Goal: Navigation & Orientation: Find specific page/section

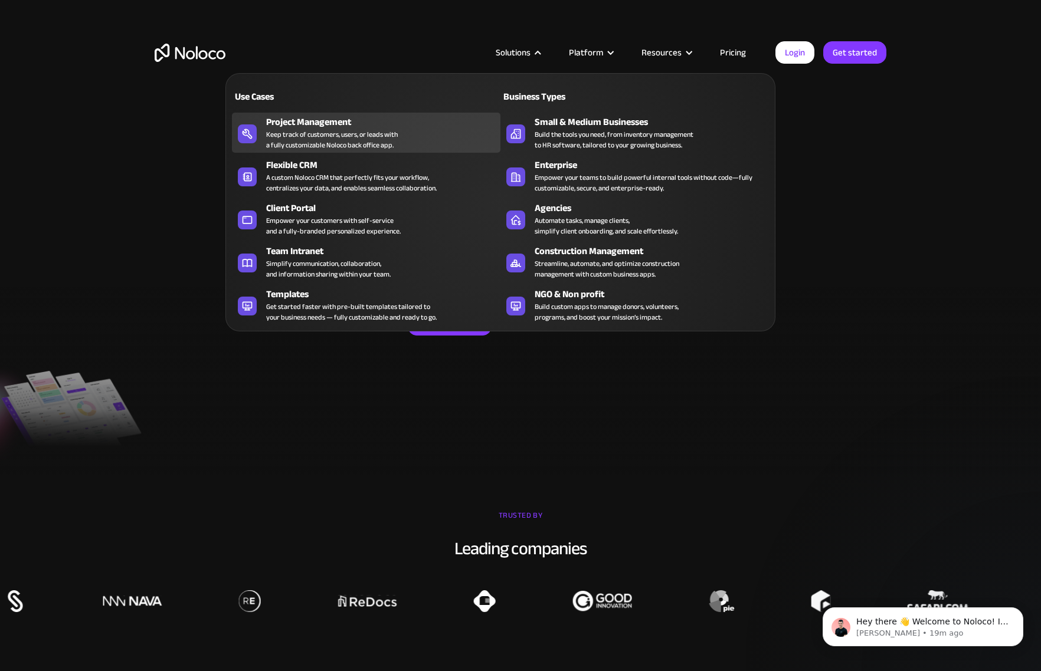
click at [307, 124] on div "Project Management" at bounding box center [386, 122] width 240 height 14
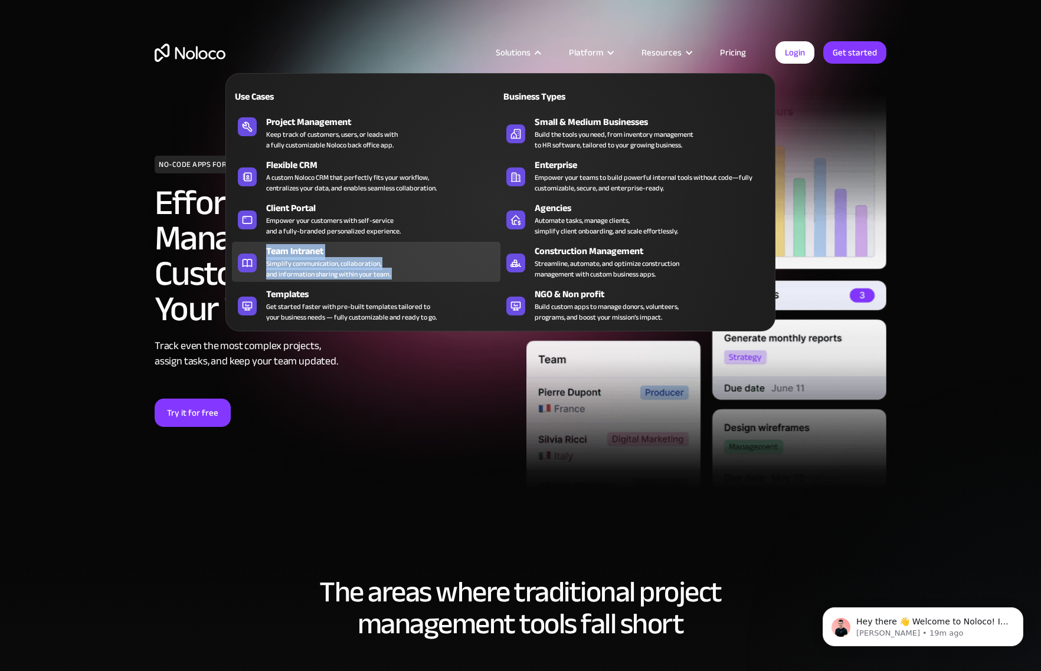
click at [249, 265] on icon at bounding box center [247, 263] width 19 height 12
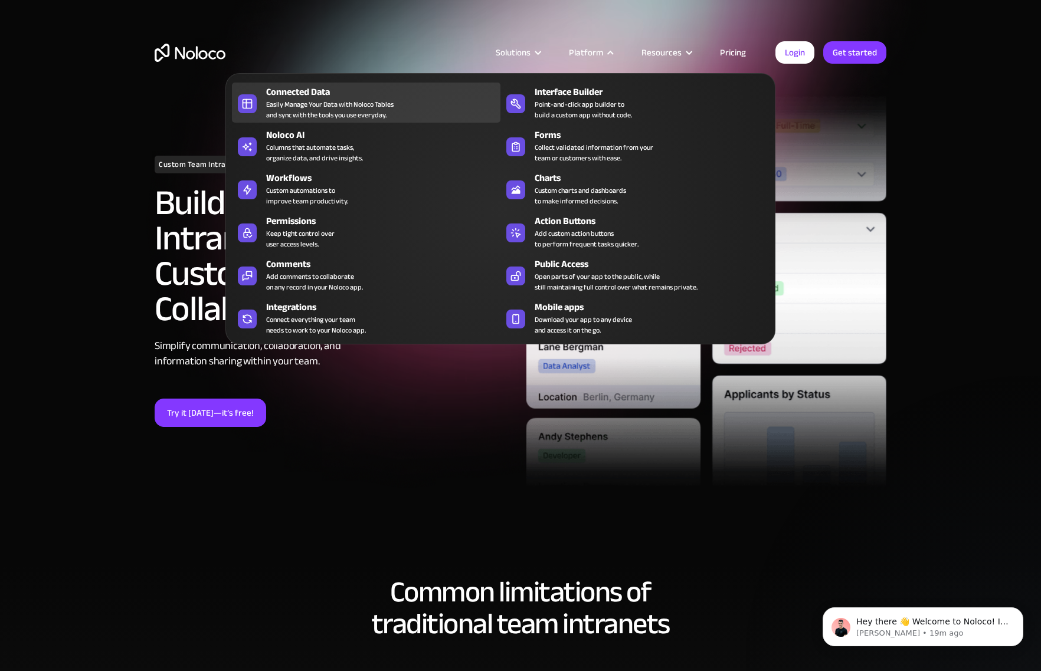
click at [271, 103] on div "Easily Manage Your Data with Noloco Tables and sync with the tools you use ever…" at bounding box center [329, 109] width 127 height 21
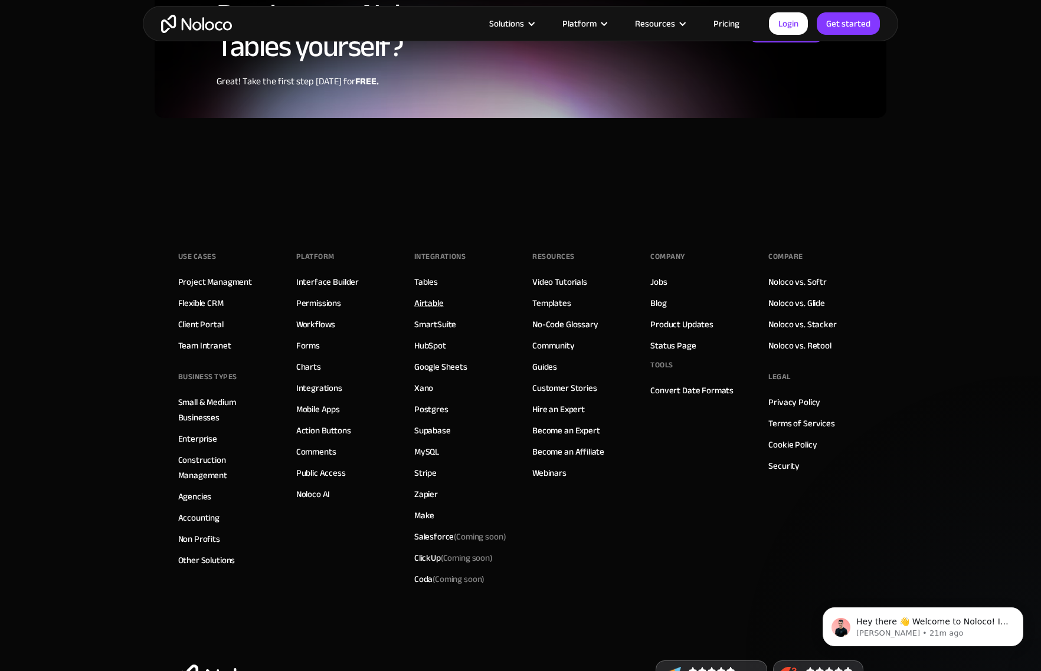
scroll to position [3104, 1]
click at [429, 311] on link "Airtable" at bounding box center [428, 303] width 29 height 15
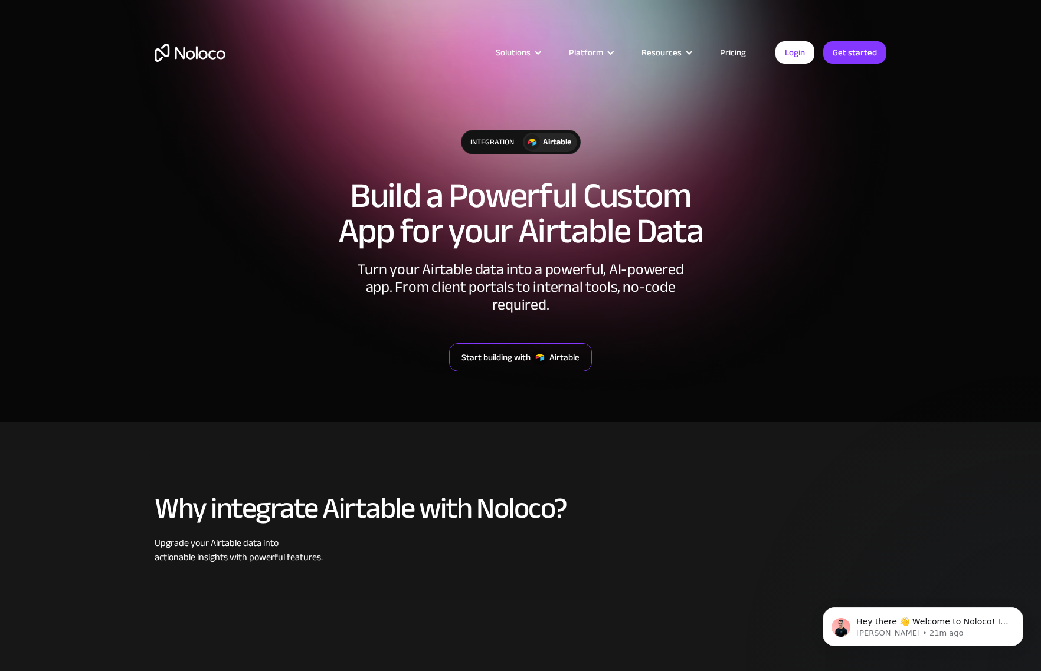
click at [501, 350] on div "Start building with" at bounding box center [495, 357] width 69 height 15
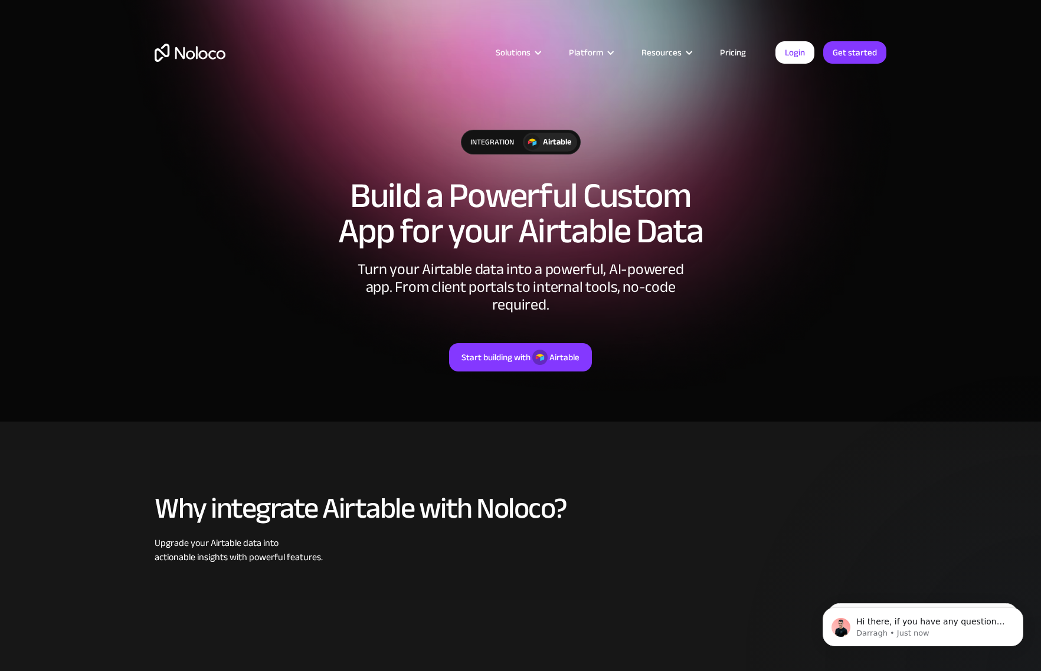
click at [736, 51] on link "Pricing" at bounding box center [732, 52] width 55 height 15
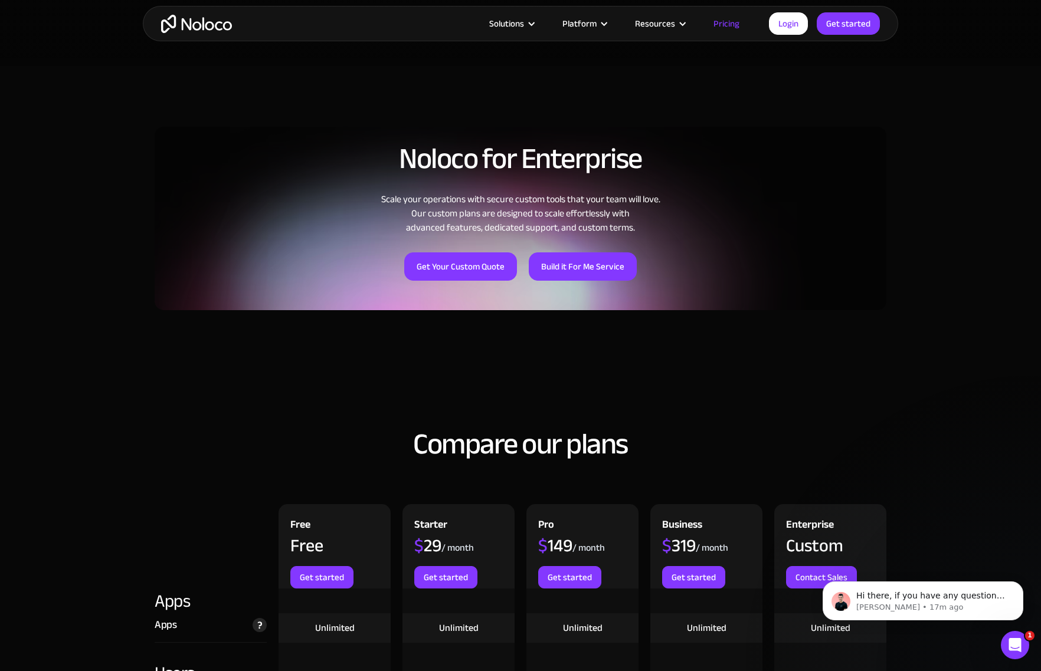
scroll to position [835, 0]
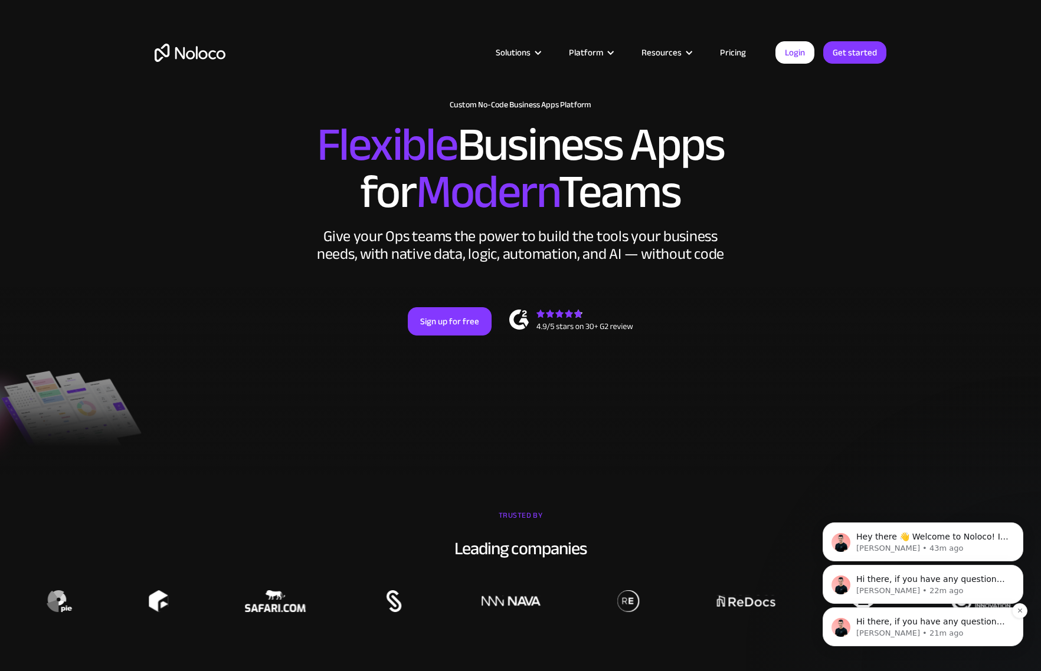
click at [917, 632] on p "Darragh • 21m ago" at bounding box center [932, 633] width 152 height 11
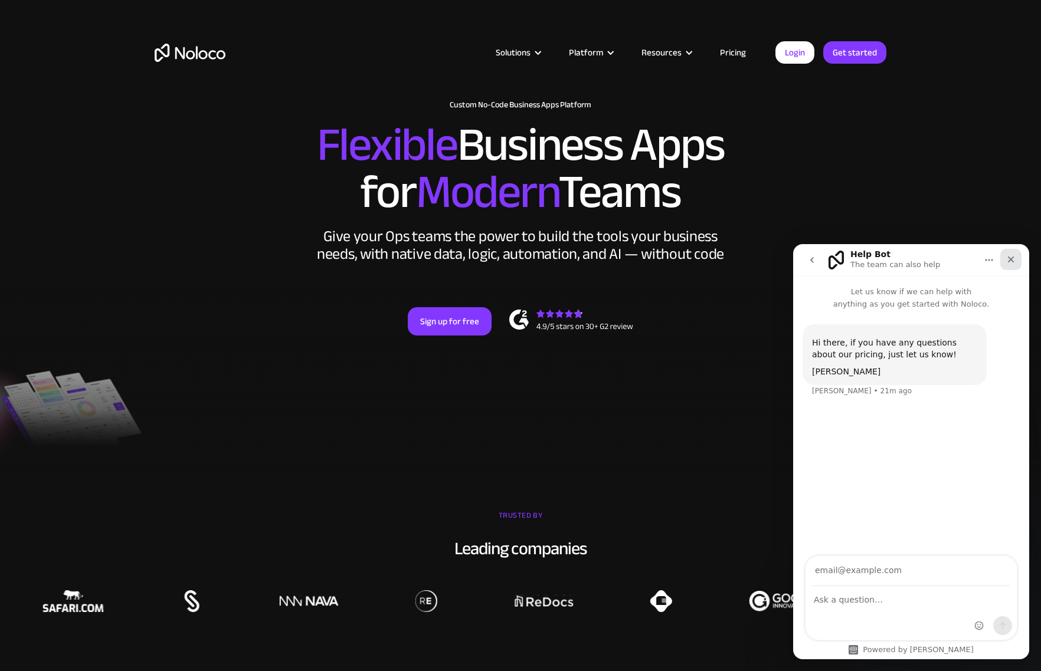
click at [1008, 256] on icon "Close" at bounding box center [1010, 259] width 9 height 9
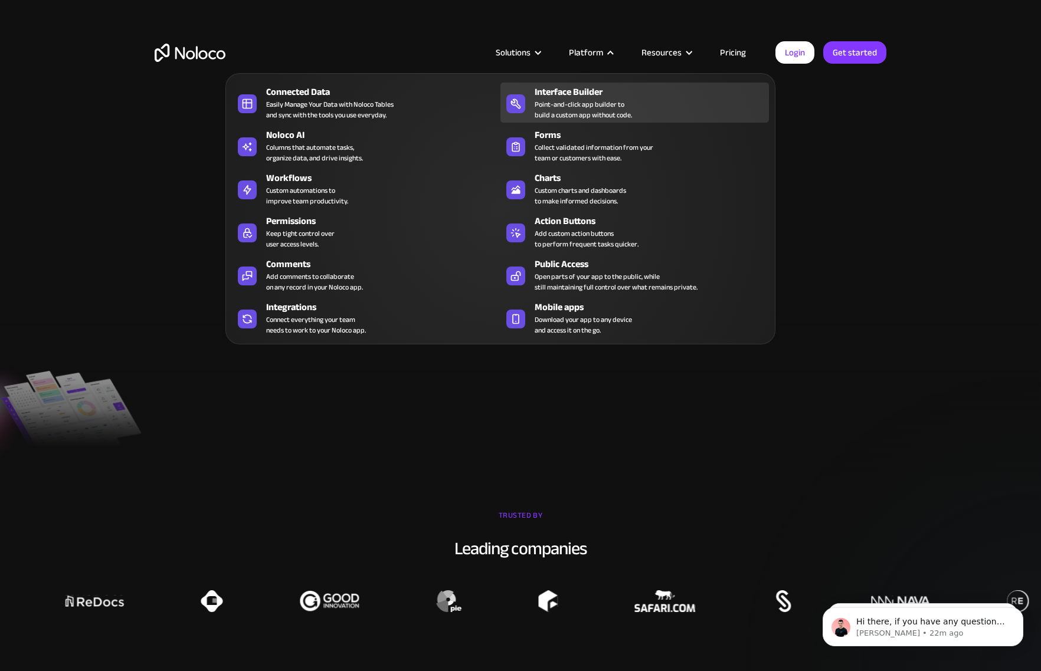
click at [562, 93] on div "Interface Builder" at bounding box center [654, 92] width 240 height 14
